Goal: Use online tool/utility

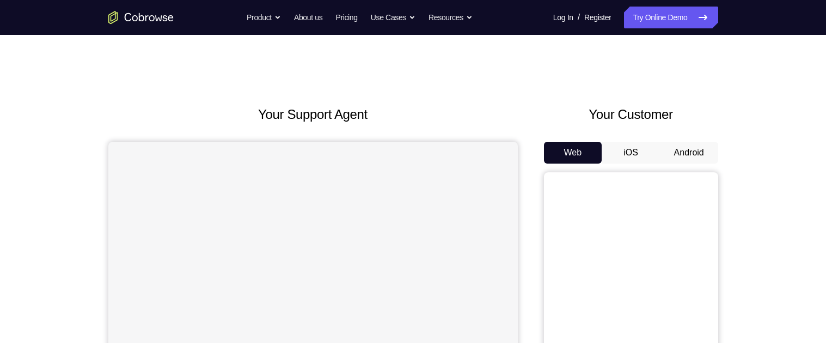
click at [690, 153] on button "Android" at bounding box center [689, 153] width 58 height 22
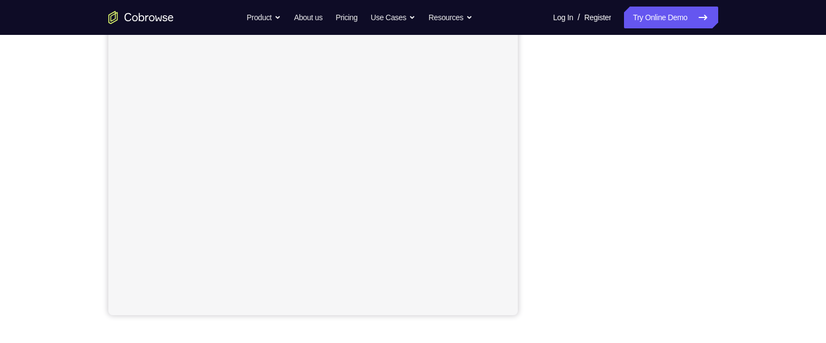
scroll to position [203, 0]
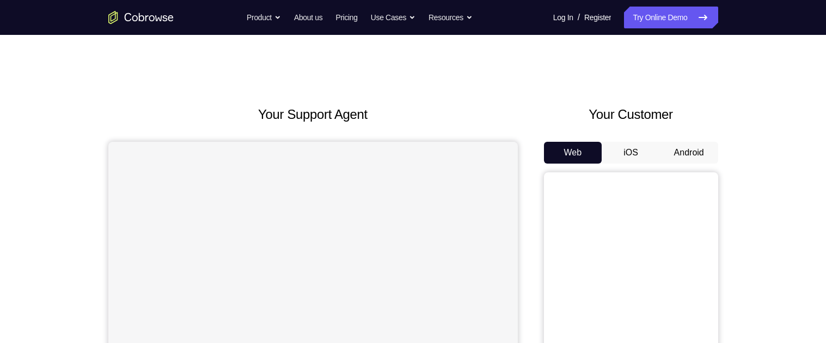
click at [696, 151] on button "Android" at bounding box center [689, 153] width 58 height 22
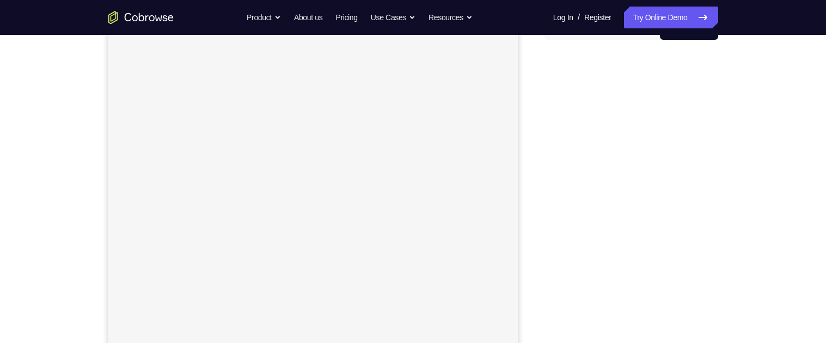
scroll to position [139, 0]
